Goal: Information Seeking & Learning: Learn about a topic

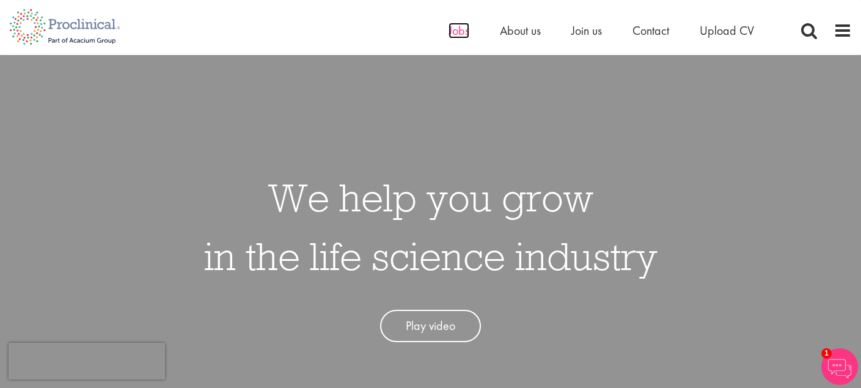
click at [453, 29] on span "Jobs" at bounding box center [458, 31] width 21 height 16
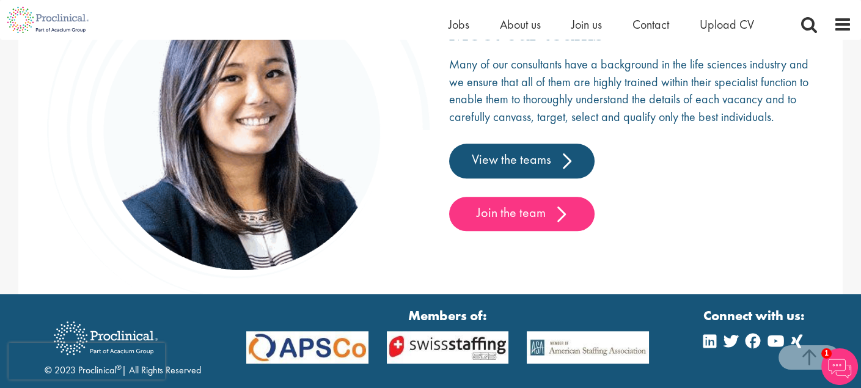
scroll to position [1893, 0]
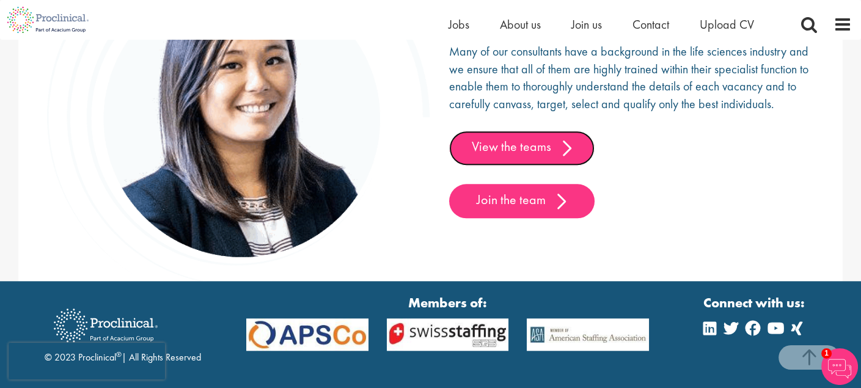
click at [514, 144] on link "View the teams" at bounding box center [521, 148] width 145 height 34
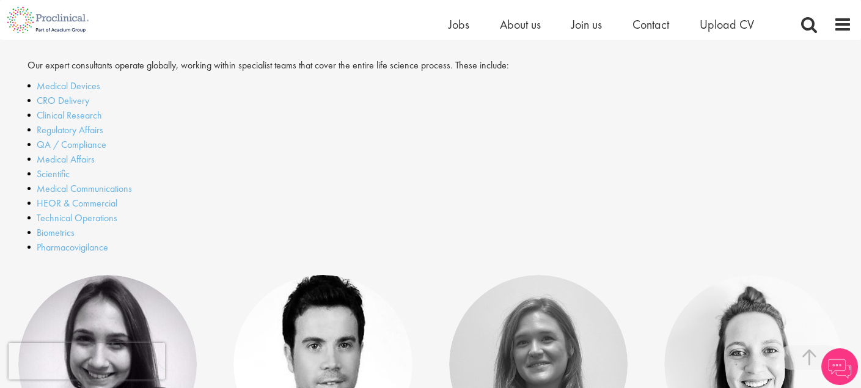
scroll to position [366, 0]
click at [50, 98] on link "CRO Delivery" at bounding box center [63, 100] width 53 height 13
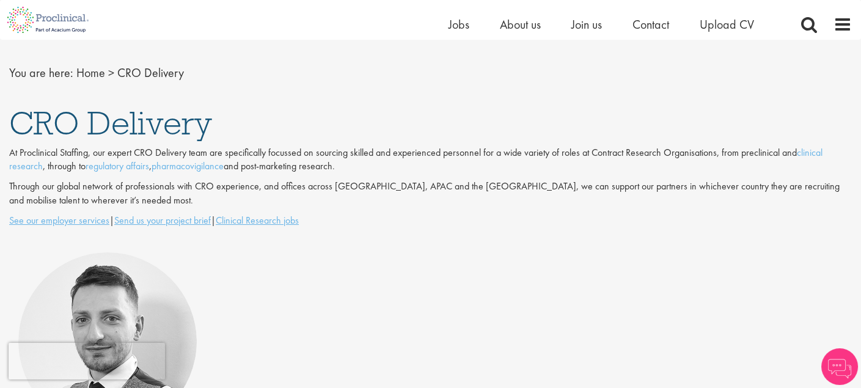
scroll to position [114, 0]
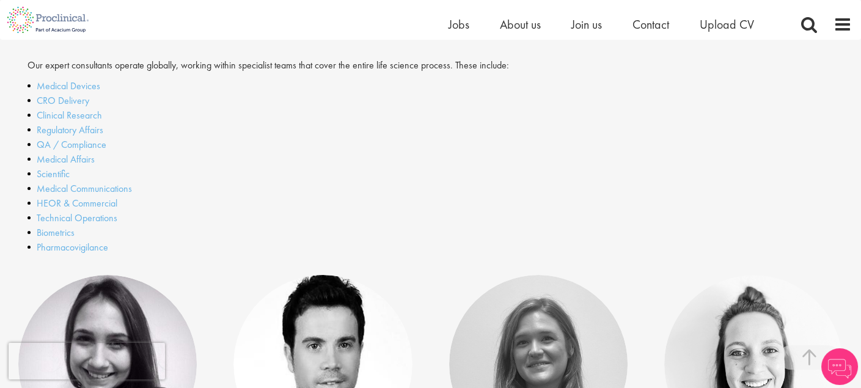
scroll to position [333, 0]
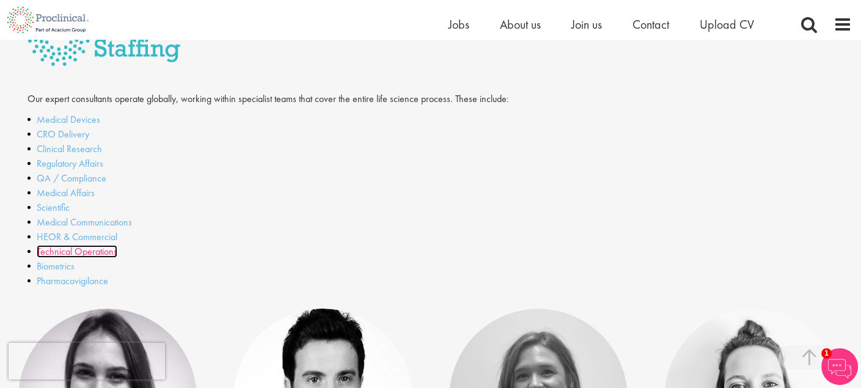
click at [69, 250] on link "Technical Operations" at bounding box center [77, 251] width 81 height 13
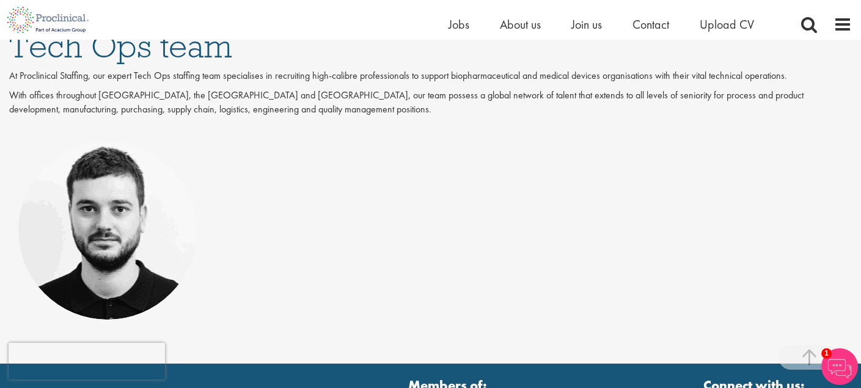
scroll to position [192, 0]
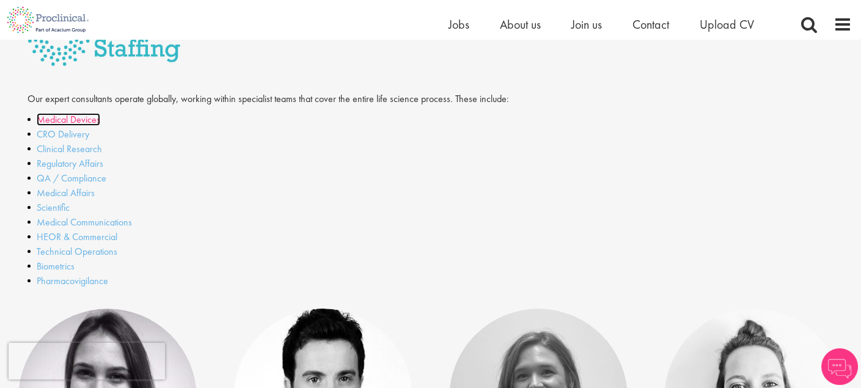
click at [61, 116] on link "Medical Devices" at bounding box center [69, 119] width 64 height 13
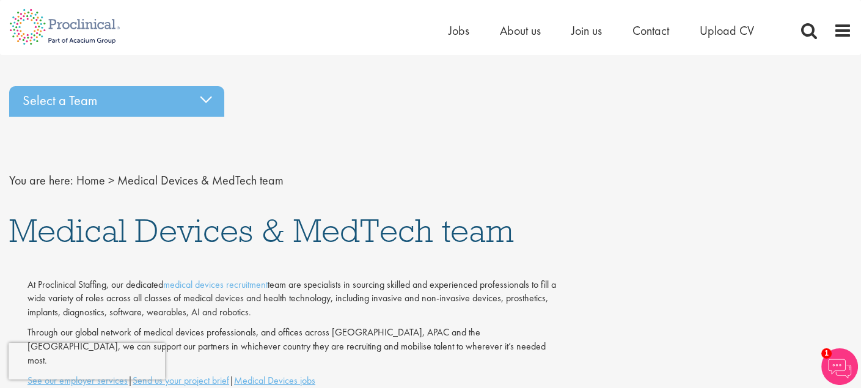
scroll to position [4, 0]
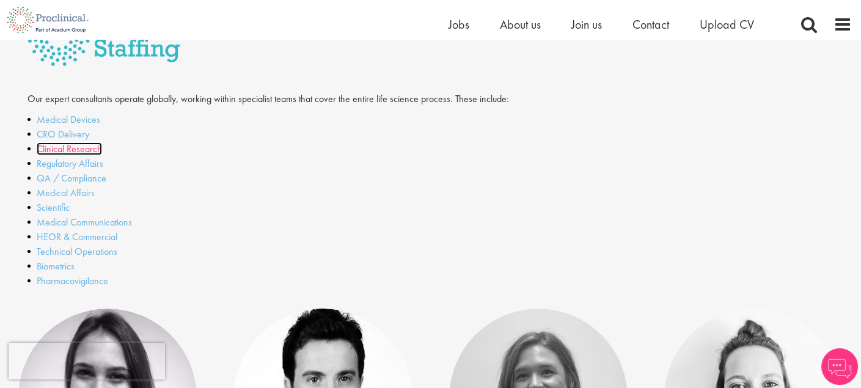
click at [71, 144] on link "Clinical Research" at bounding box center [69, 148] width 65 height 13
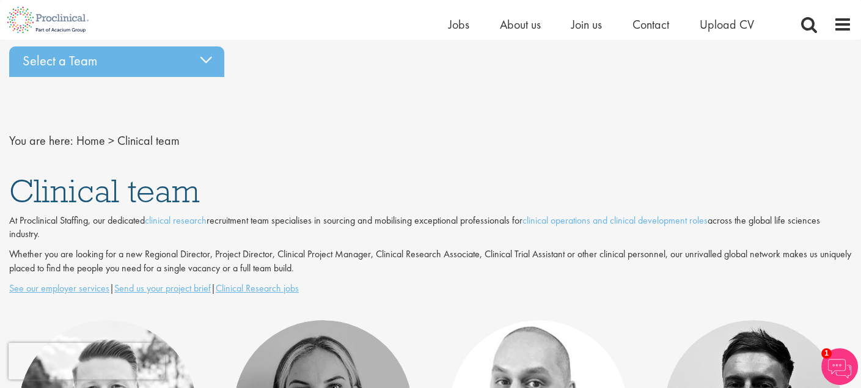
scroll to position [43, 0]
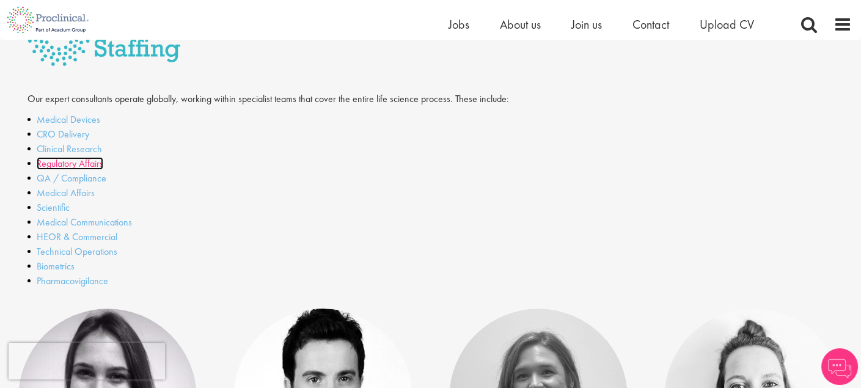
click at [68, 159] on link "Regulatory Affairs" at bounding box center [70, 163] width 67 height 13
click at [72, 175] on link "QA / Compliance" at bounding box center [72, 178] width 70 height 13
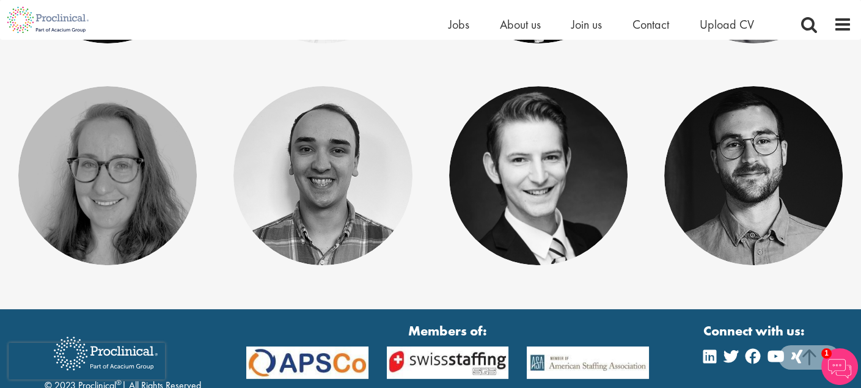
scroll to position [717, 0]
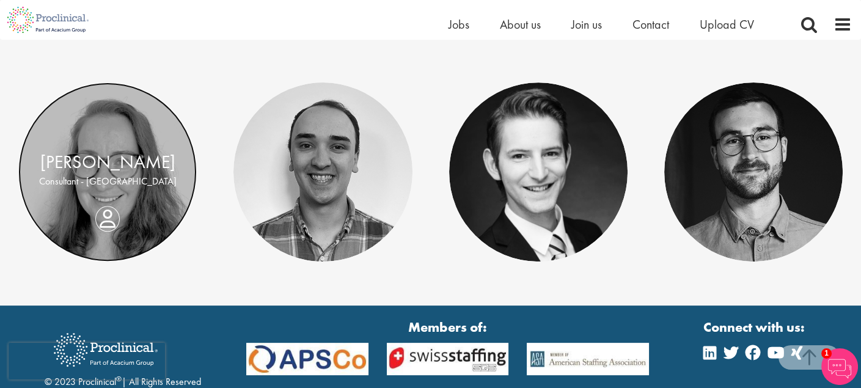
click at [106, 133] on link at bounding box center [107, 171] width 178 height 178
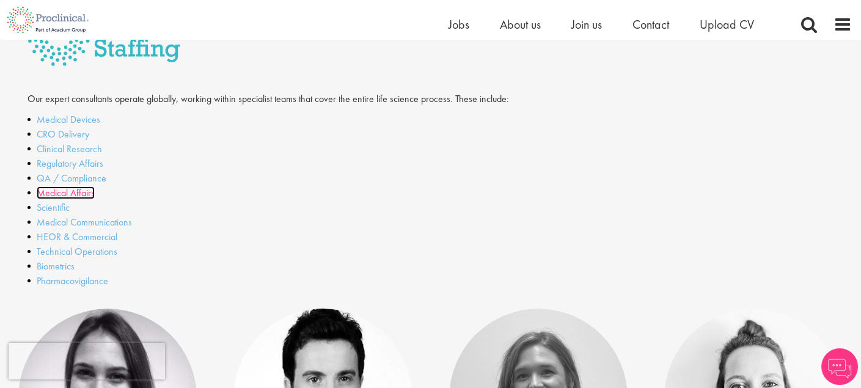
click at [76, 194] on link "Medical Affairs" at bounding box center [66, 192] width 58 height 13
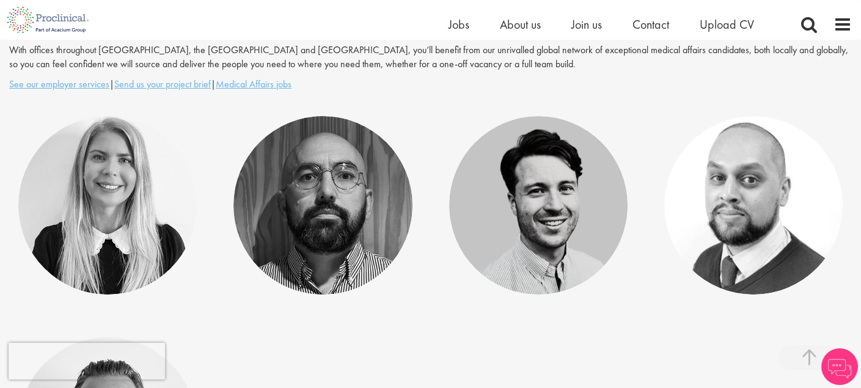
scroll to position [326, 0]
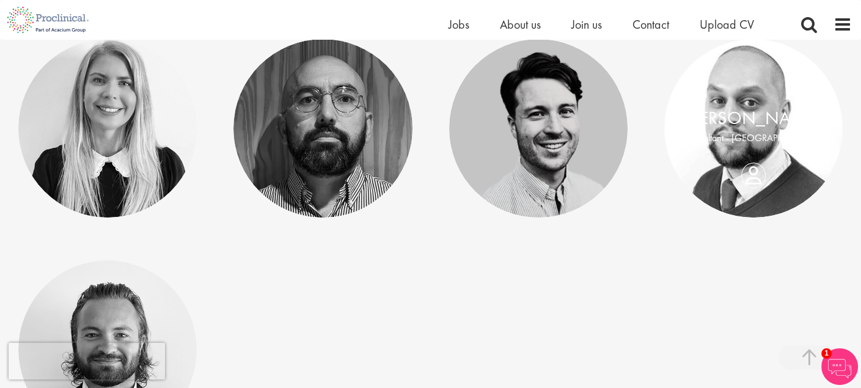
click at [780, 145] on p "Consultant - [GEOGRAPHIC_DATA]" at bounding box center [753, 138] width 154 height 14
click at [742, 126] on link "[PERSON_NAME]" at bounding box center [752, 117] width 135 height 23
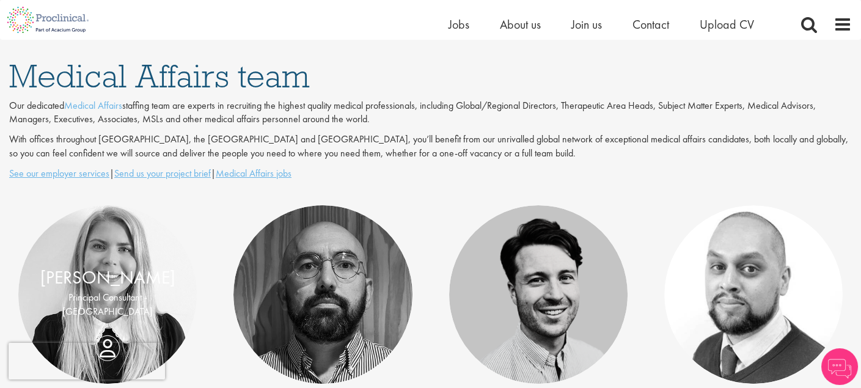
scroll to position [159, 0]
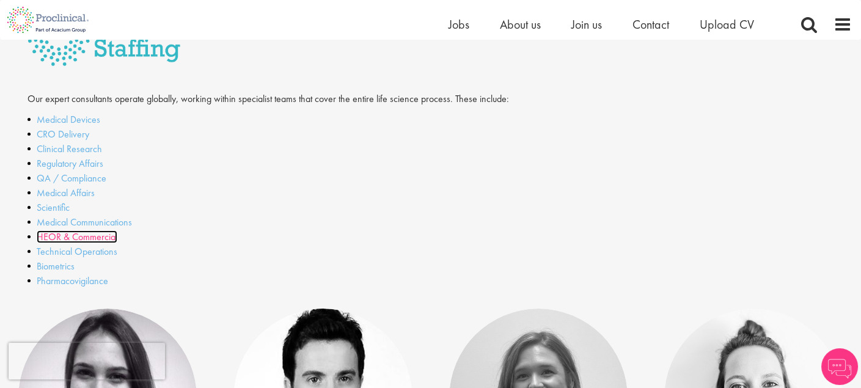
click at [106, 233] on link "HEOR & Commercial" at bounding box center [77, 236] width 81 height 13
click at [55, 250] on link "Technical Operations" at bounding box center [77, 251] width 81 height 13
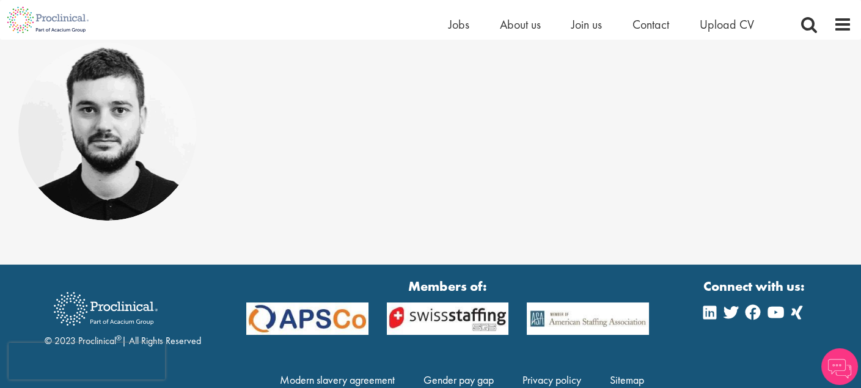
scroll to position [296, 0]
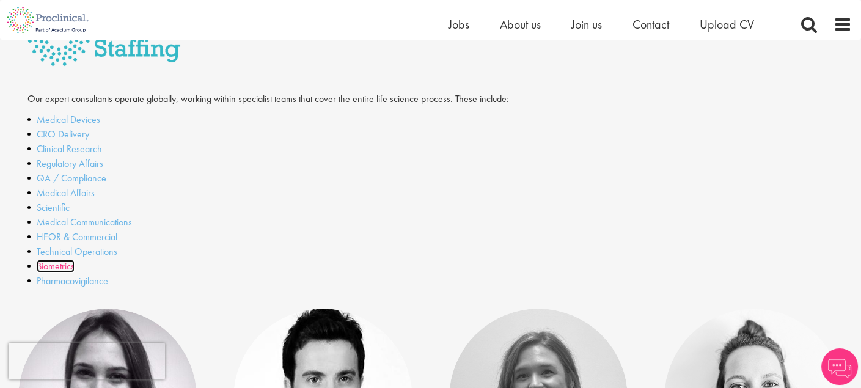
click at [75, 260] on link "Biometrics" at bounding box center [56, 266] width 38 height 13
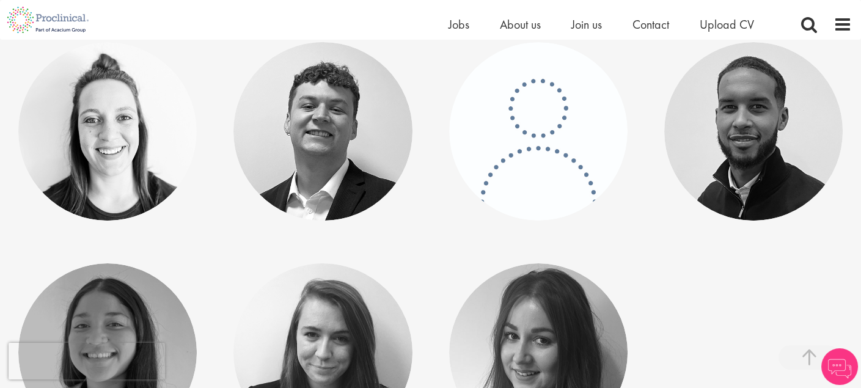
scroll to position [305, 0]
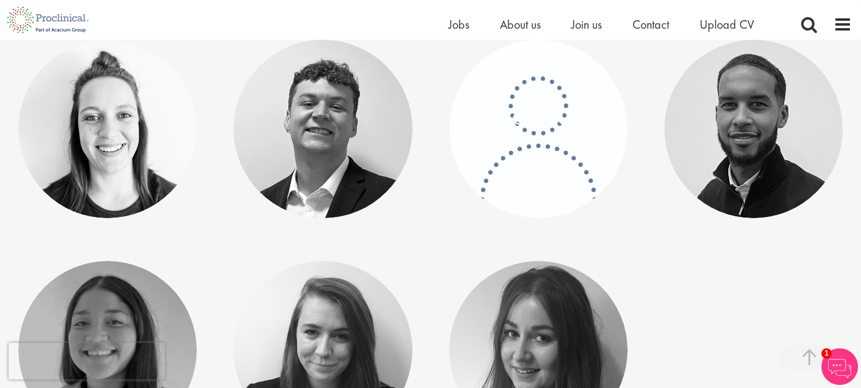
click at [546, 136] on p "Principal Consultant - EU" at bounding box center [538, 139] width 154 height 14
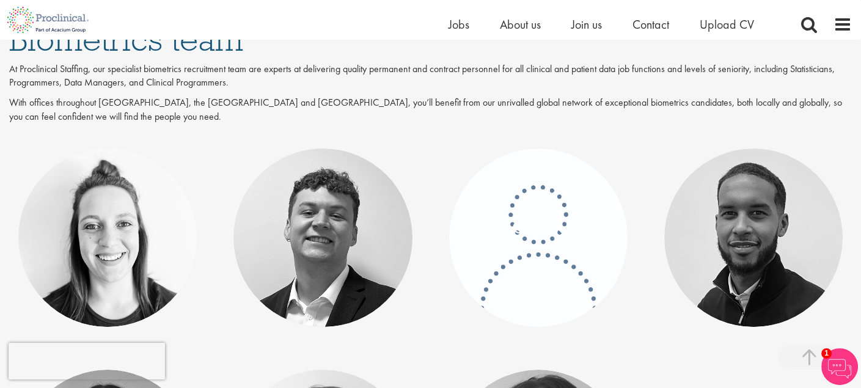
scroll to position [193, 0]
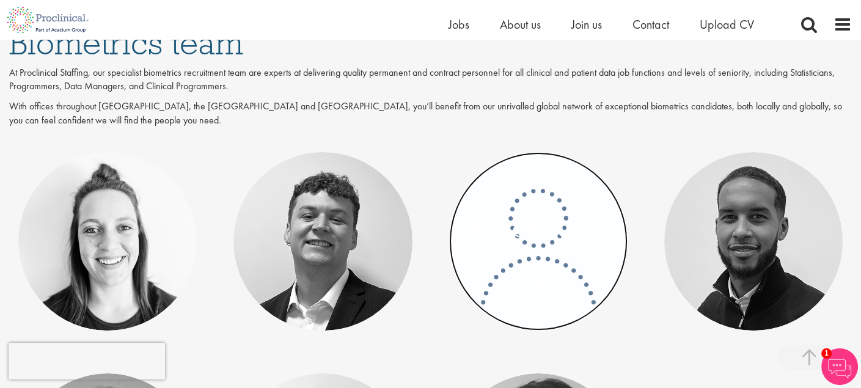
click at [533, 273] on link at bounding box center [538, 241] width 178 height 178
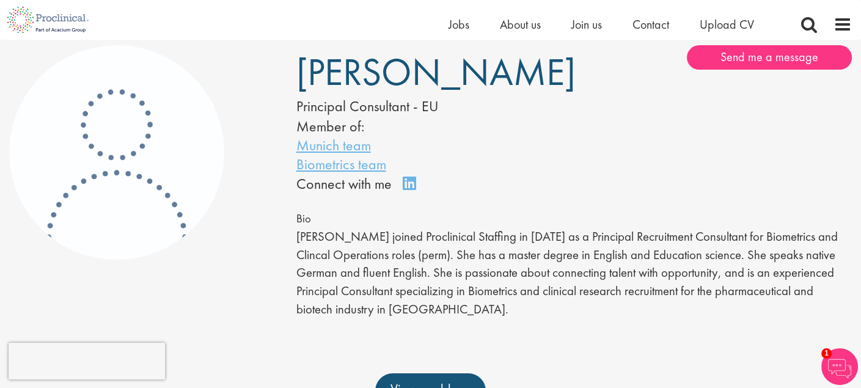
scroll to position [94, 0]
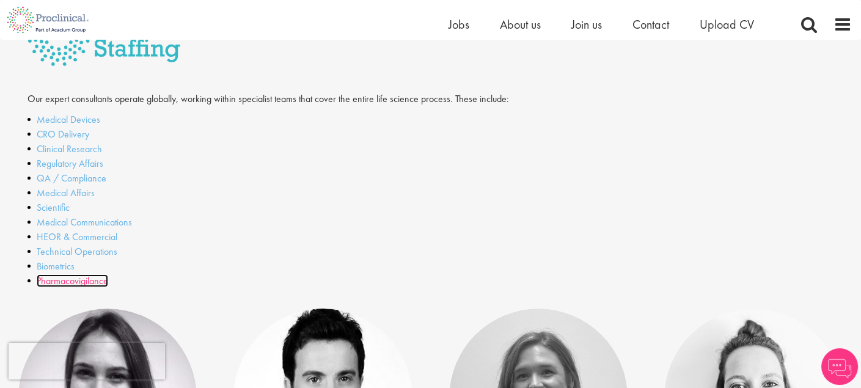
click at [57, 277] on link "Pharmacovigilance" at bounding box center [72, 280] width 71 height 13
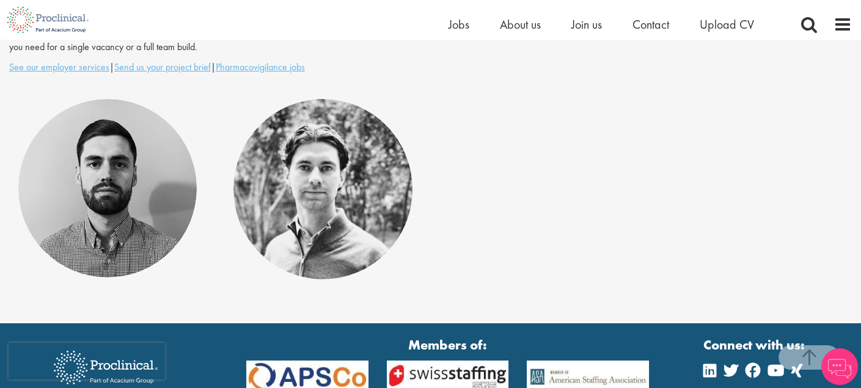
scroll to position [253, 0]
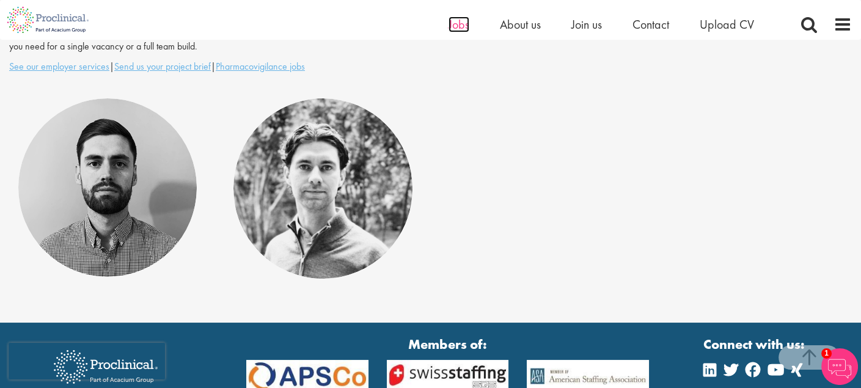
click at [459, 24] on span "Jobs" at bounding box center [458, 24] width 21 height 16
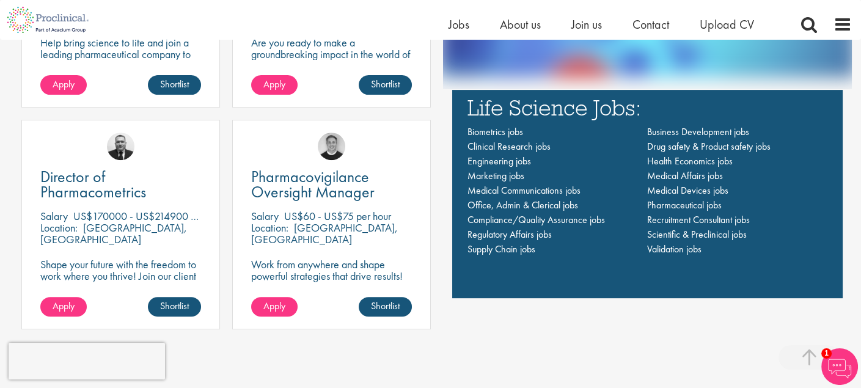
scroll to position [853, 0]
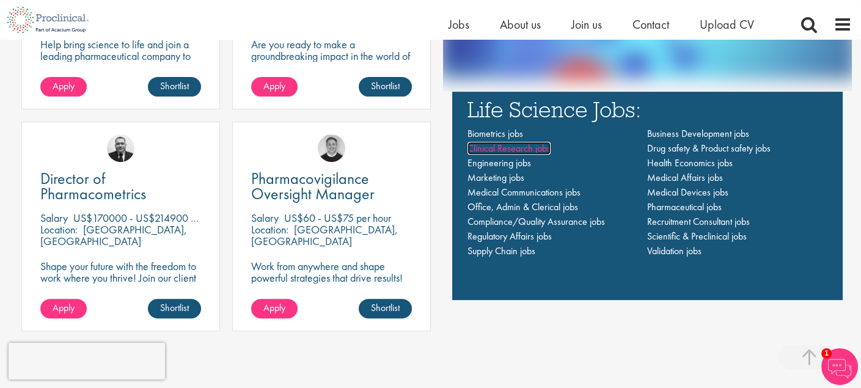
click at [519, 147] on span "Clinical Research jobs" at bounding box center [508, 148] width 83 height 13
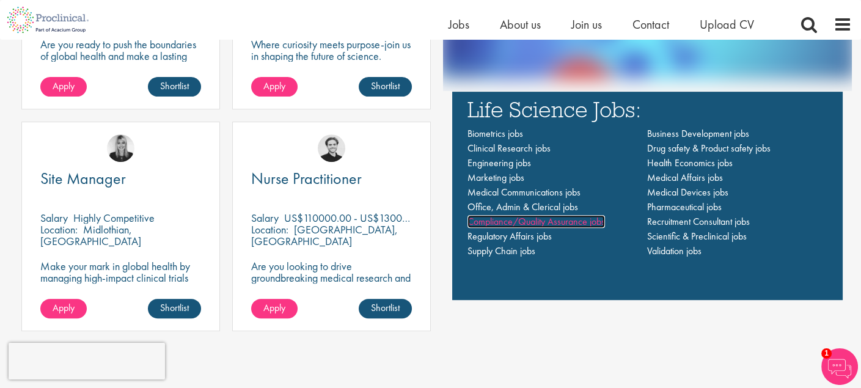
click at [548, 221] on span "Compliance/Quality Assurance jobs" at bounding box center [535, 221] width 137 height 13
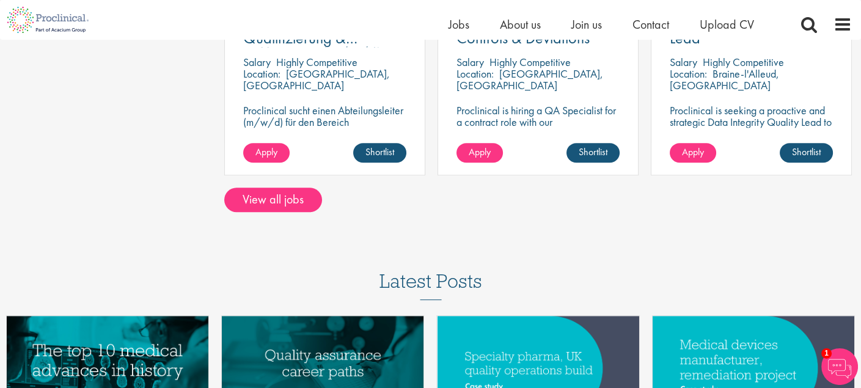
scroll to position [1135, 0]
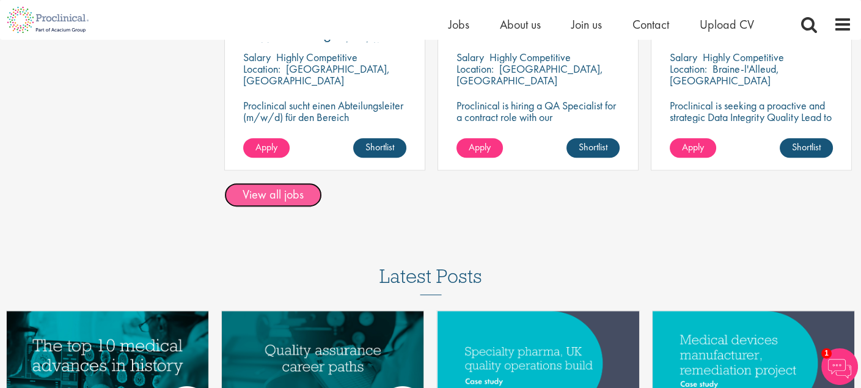
click at [299, 192] on link "View all jobs" at bounding box center [273, 195] width 98 height 24
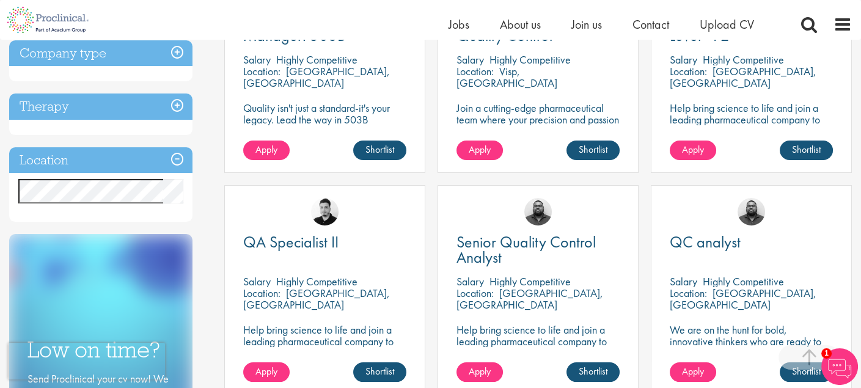
scroll to position [311, 0]
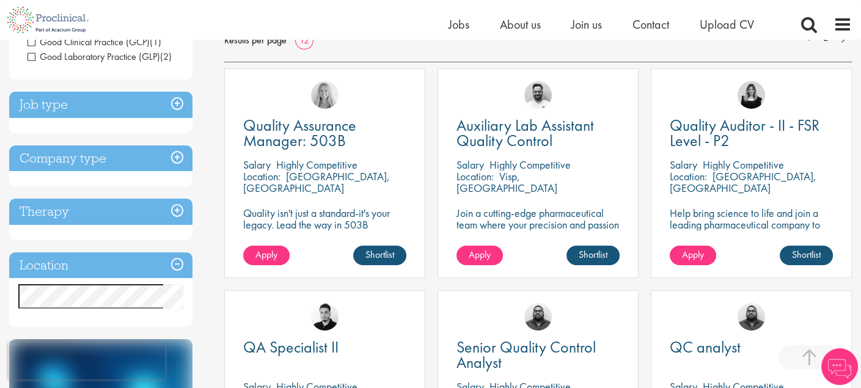
scroll to position [216, 0]
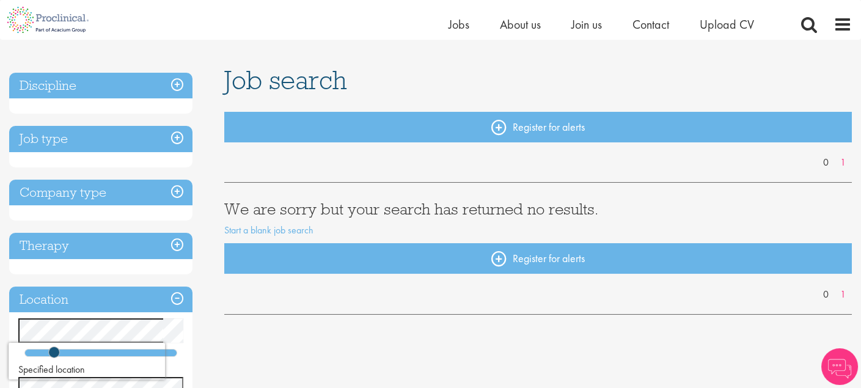
scroll to position [64, 0]
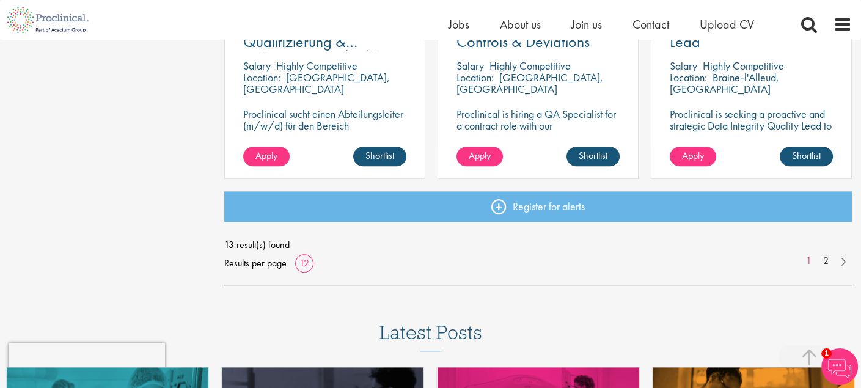
scroll to position [1001, 0]
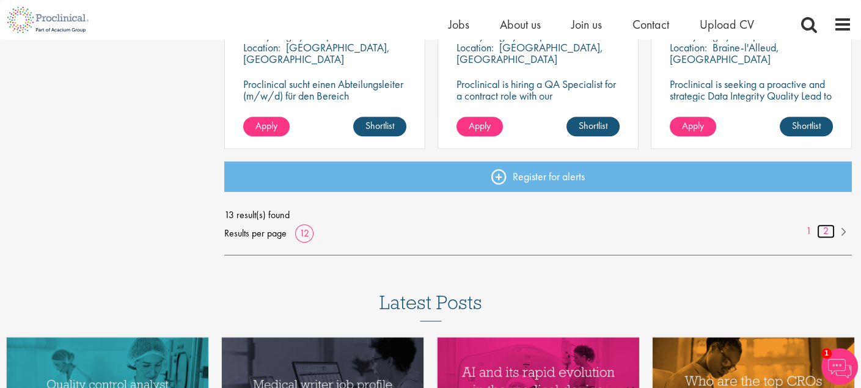
click at [823, 228] on link "2" at bounding box center [826, 231] width 18 height 14
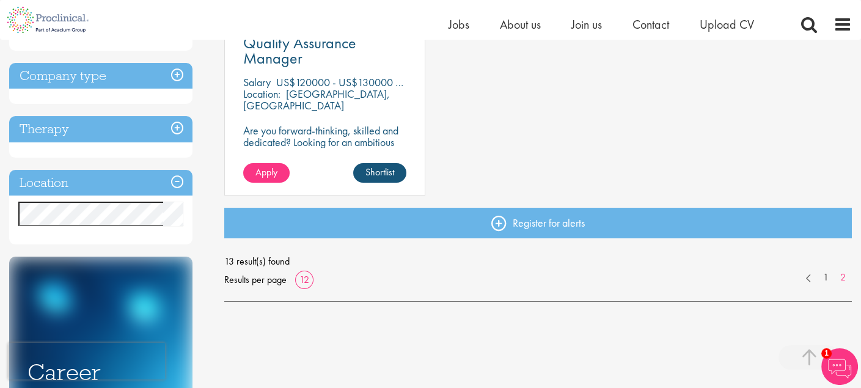
scroll to position [289, 0]
click at [825, 277] on link "1" at bounding box center [826, 278] width 18 height 14
